Goal: Find specific page/section: Find specific page/section

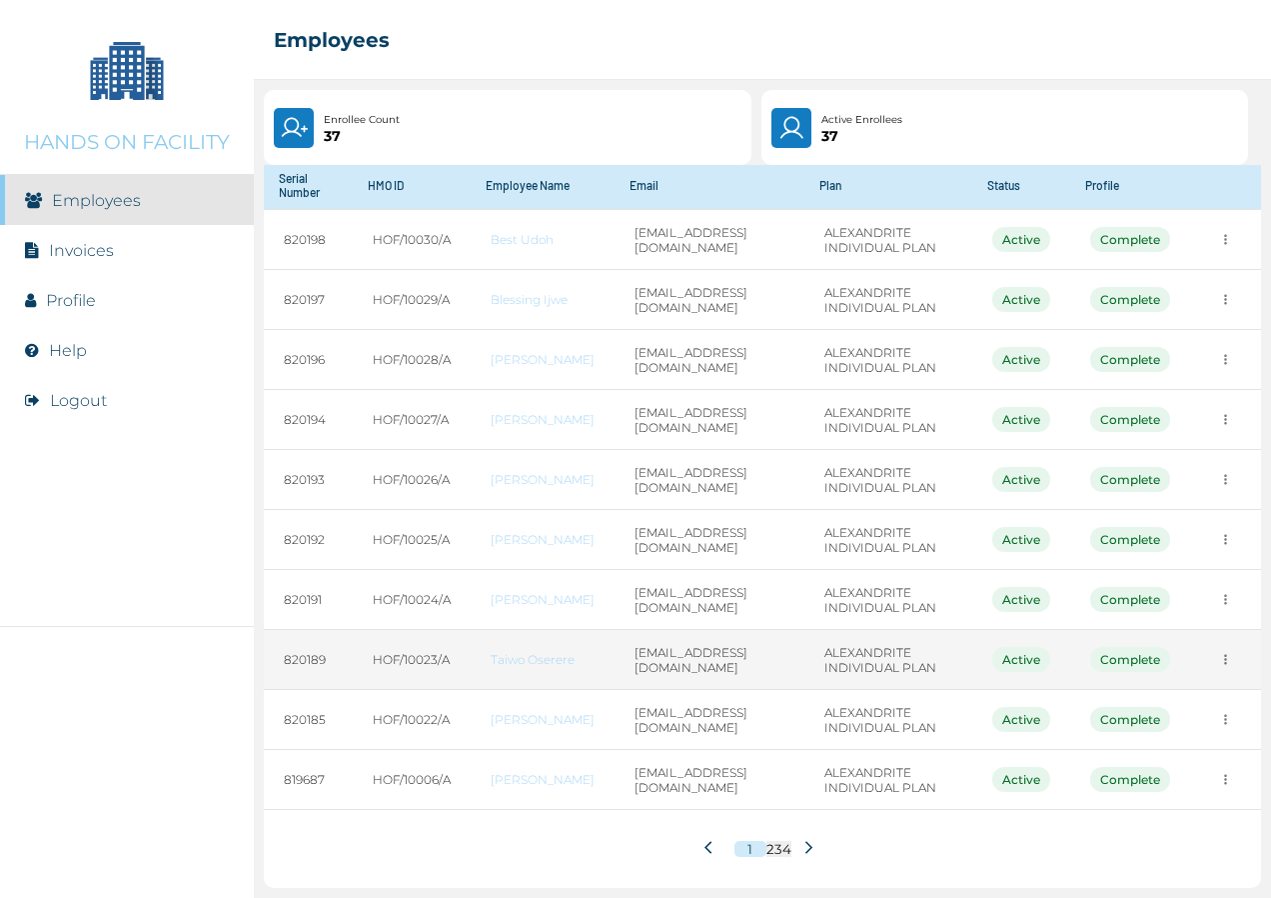
scroll to position [147, 0]
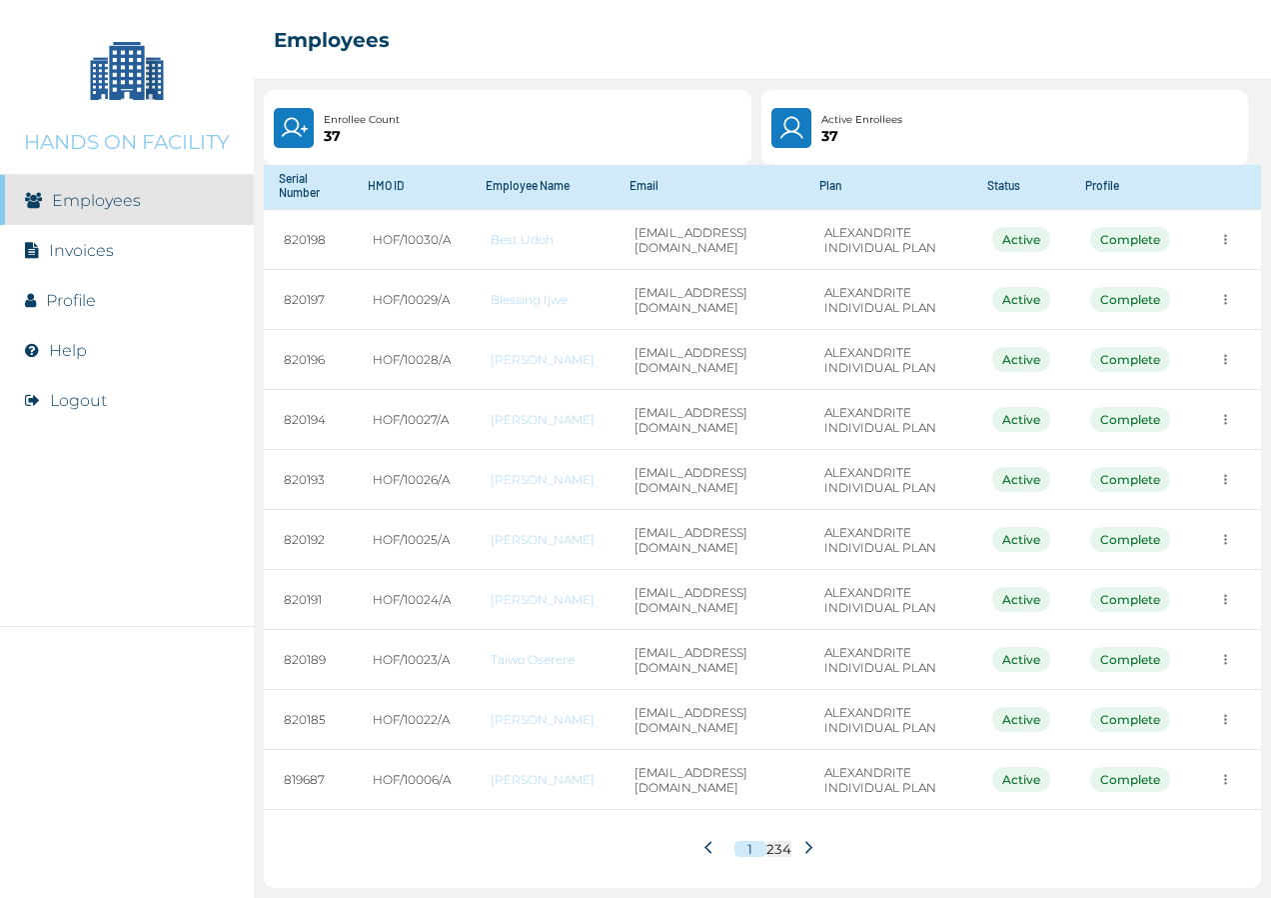
click at [802, 844] on icon at bounding box center [809, 847] width 15 height 15
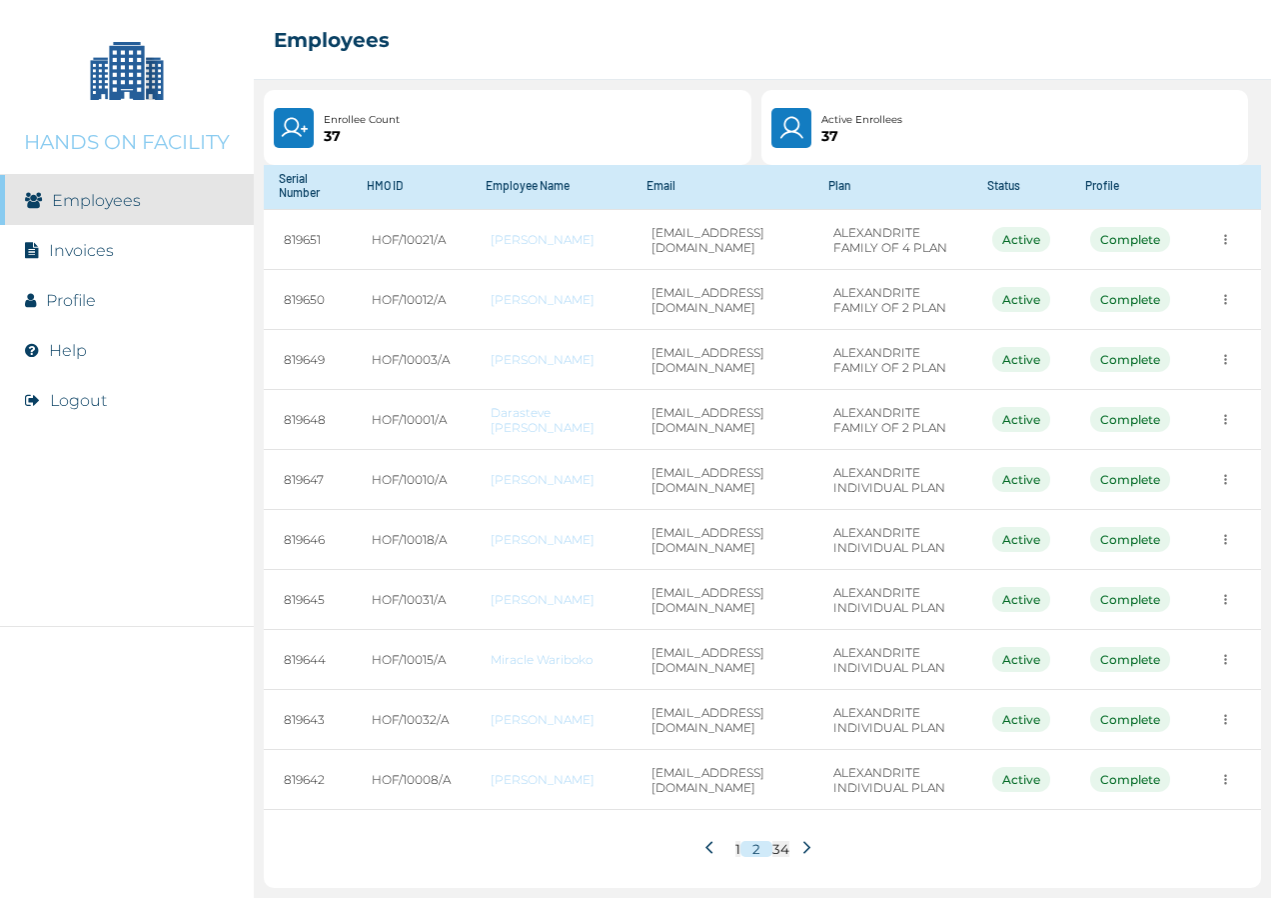
click at [804, 844] on icon at bounding box center [807, 847] width 7 height 13
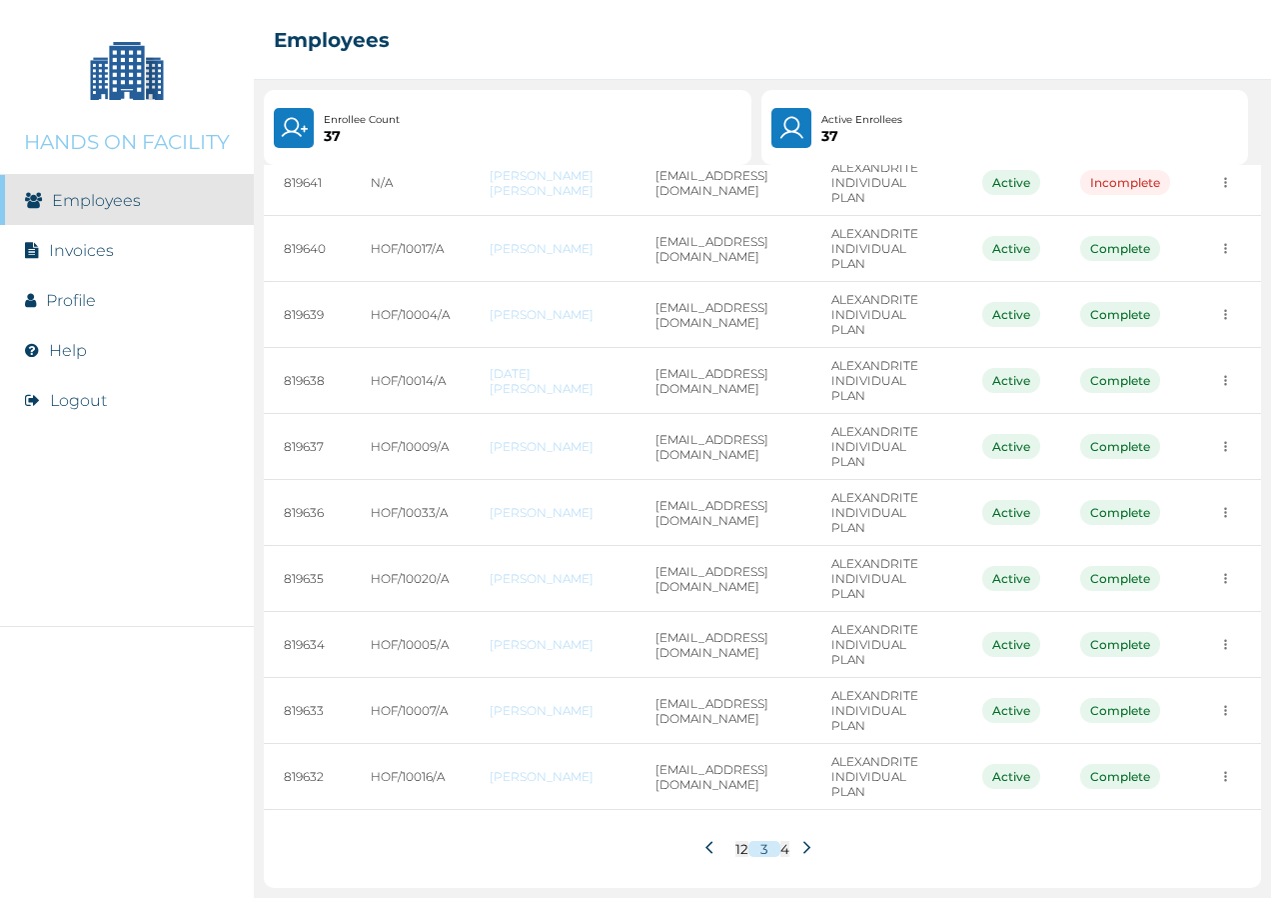
click at [800, 852] on icon at bounding box center [807, 847] width 15 height 15
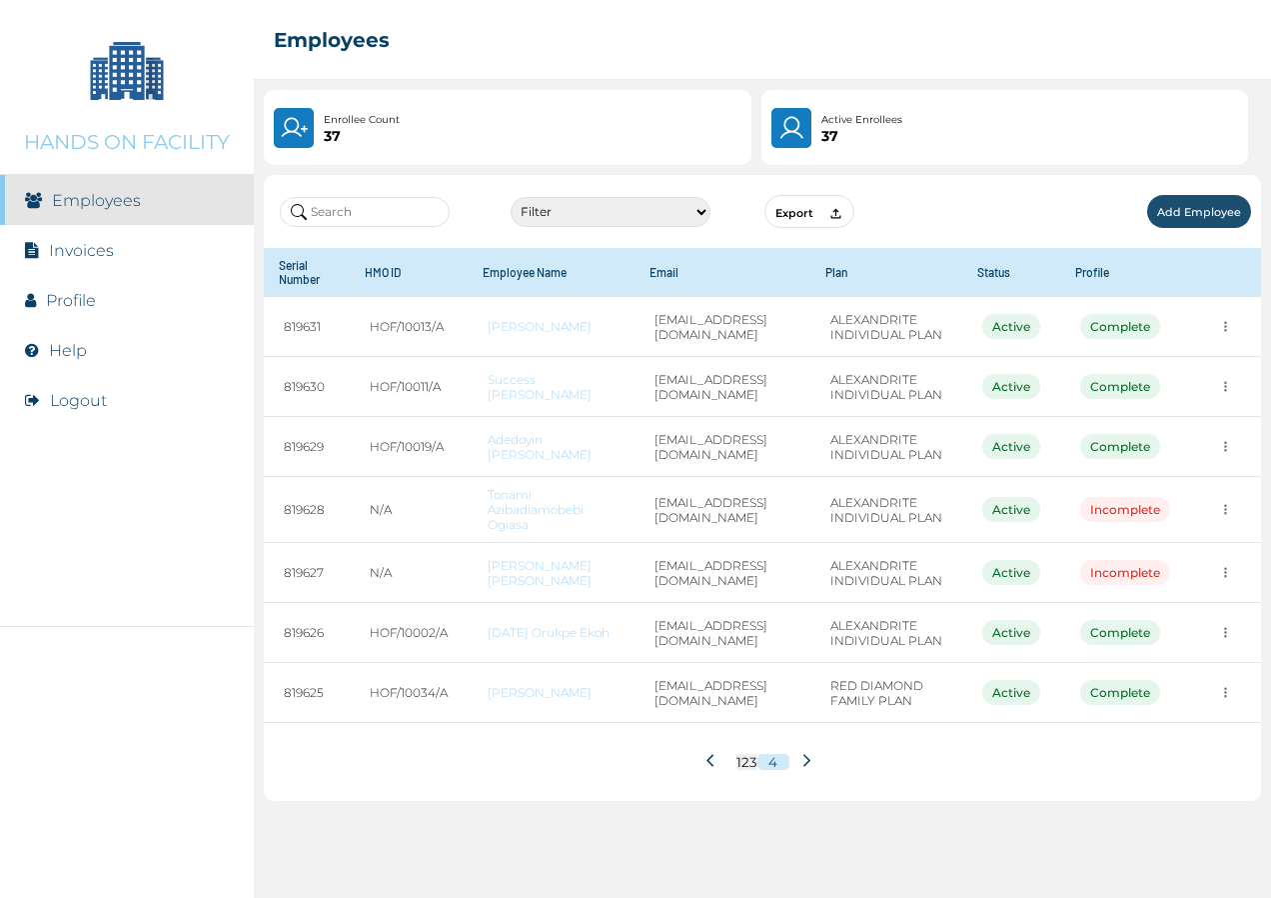
click at [711, 768] on icon at bounding box center [714, 760] width 15 height 15
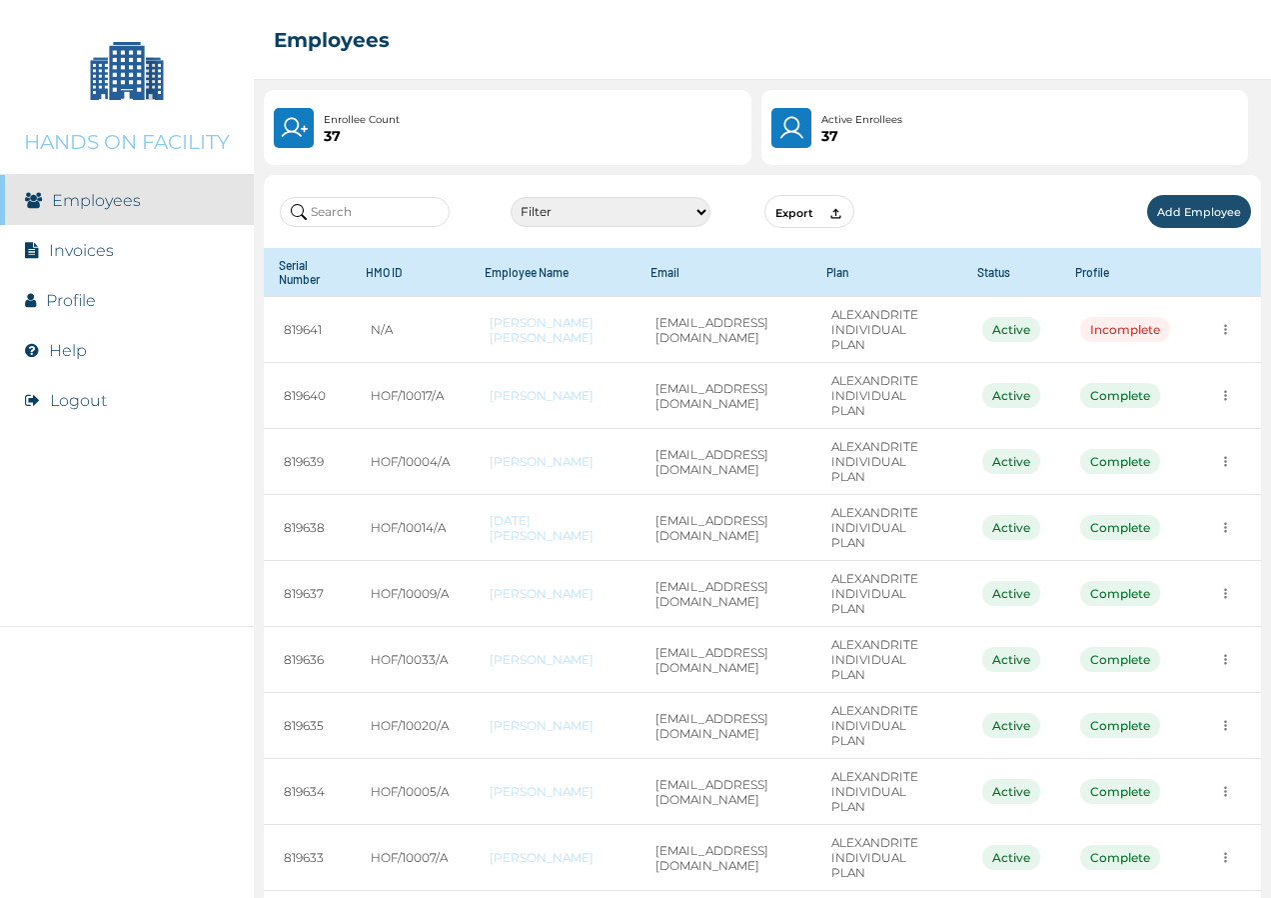
drag, startPoint x: 115, startPoint y: 200, endPoint x: 104, endPoint y: 178, distance: 24.6
click at [115, 200] on link "Employees" at bounding box center [96, 200] width 89 height 19
